Goal: Task Accomplishment & Management: Complete application form

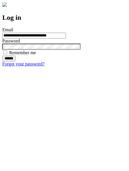
type input "**********"
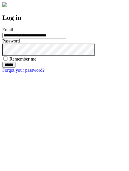
click at [15, 68] on input "******" at bounding box center [8, 65] width 13 height 6
